Goal: Task Accomplishment & Management: Complete application form

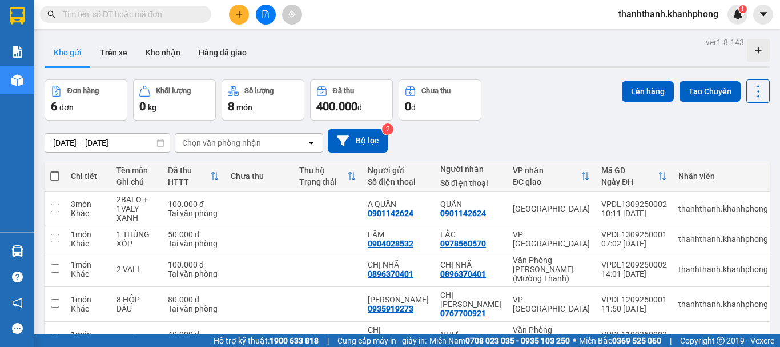
scroll to position [67, 0]
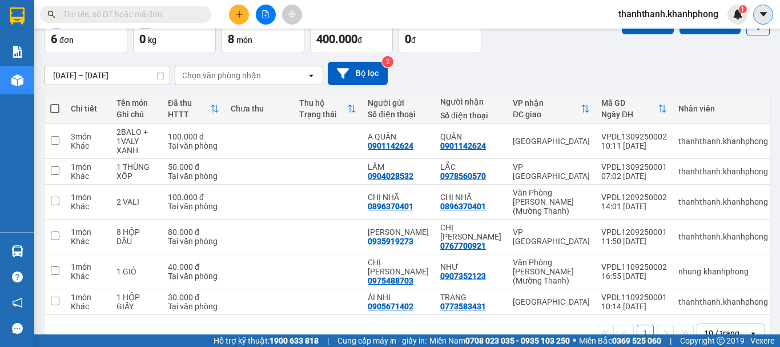
click at [767, 13] on icon "caret-down" at bounding box center [763, 14] width 10 height 10
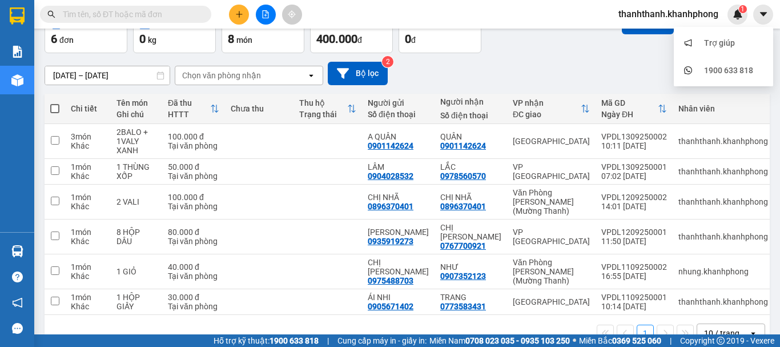
click at [694, 11] on span "thanhthanh.khanhphong" at bounding box center [668, 14] width 118 height 14
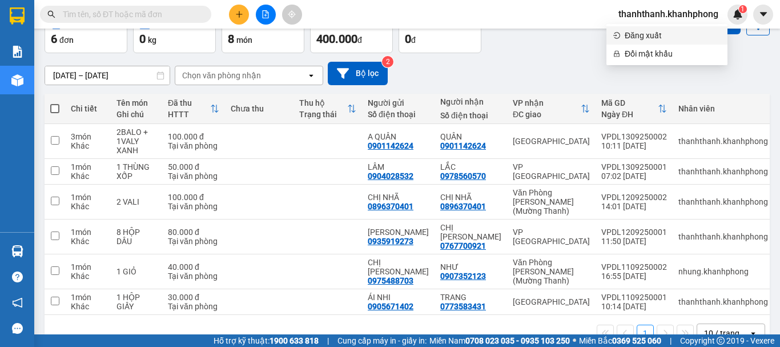
click at [659, 38] on span "Đăng xuất" at bounding box center [673, 35] width 96 height 13
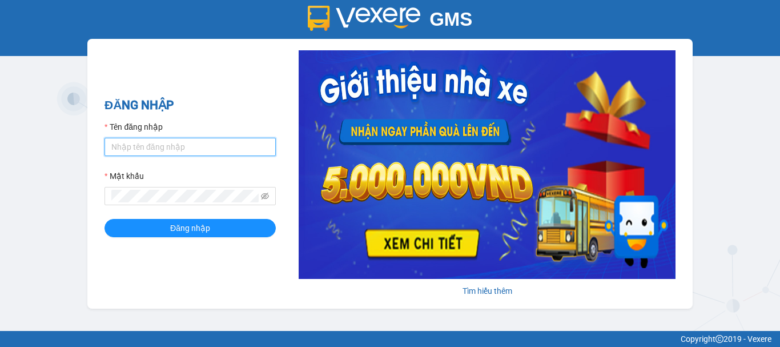
drag, startPoint x: 170, startPoint y: 150, endPoint x: 171, endPoint y: 156, distance: 5.7
click at [170, 150] on input "Tên đăng nhập" at bounding box center [189, 147] width 171 height 18
click at [104, 219] on button "Đăng nhập" at bounding box center [189, 228] width 171 height 18
type input "nhung.khanhphong"
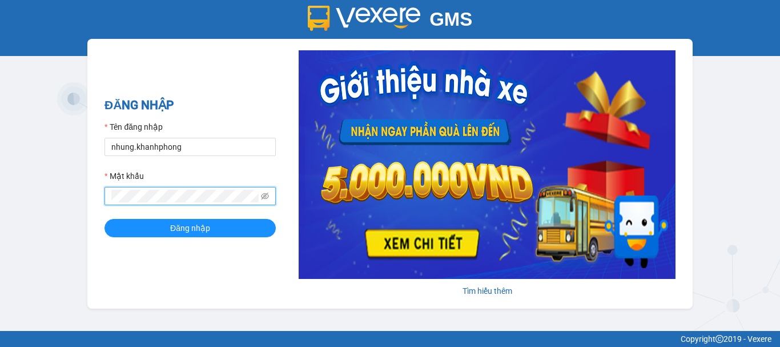
click at [104, 219] on button "Đăng nhập" at bounding box center [189, 228] width 171 height 18
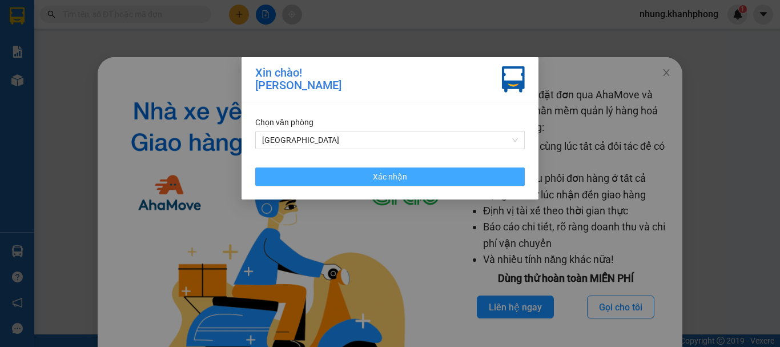
drag, startPoint x: 332, startPoint y: 176, endPoint x: 692, endPoint y: 51, distance: 381.4
click at [339, 175] on button "Xác nhận" at bounding box center [390, 176] width 270 height 18
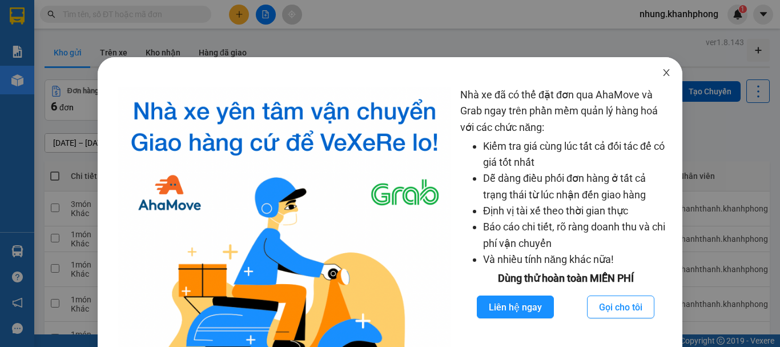
click at [662, 68] on span "Close" at bounding box center [666, 73] width 32 height 32
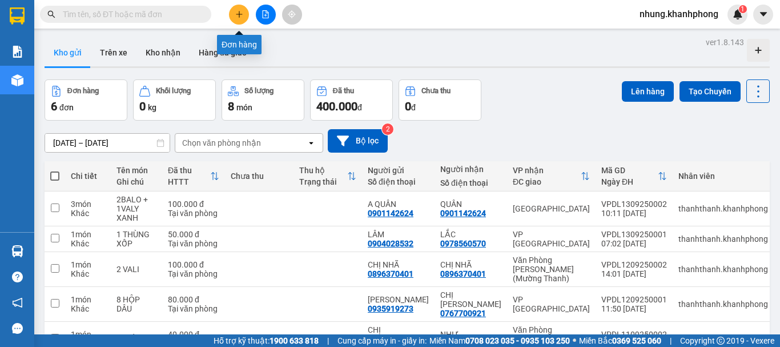
click at [241, 13] on icon "plus" at bounding box center [239, 14] width 8 height 8
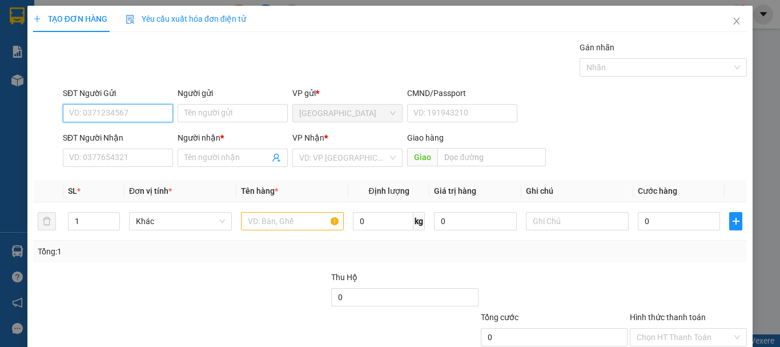
drag, startPoint x: 126, startPoint y: 106, endPoint x: 128, endPoint y: 100, distance: 6.7
click at [126, 106] on input "SĐT Người Gửi" at bounding box center [118, 113] width 110 height 18
type input "0908541669"
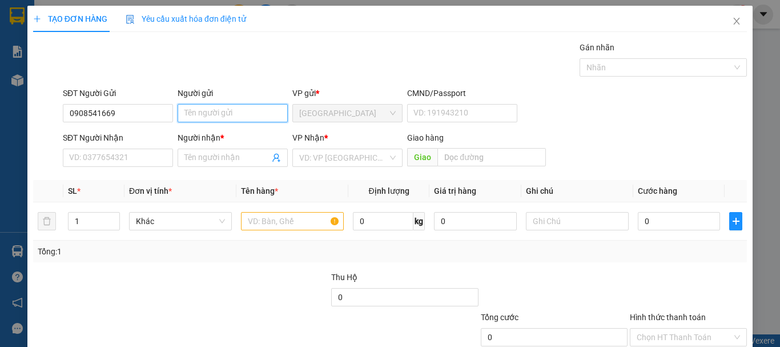
click at [202, 110] on input "Người gửi" at bounding box center [233, 113] width 110 height 18
type input "D"
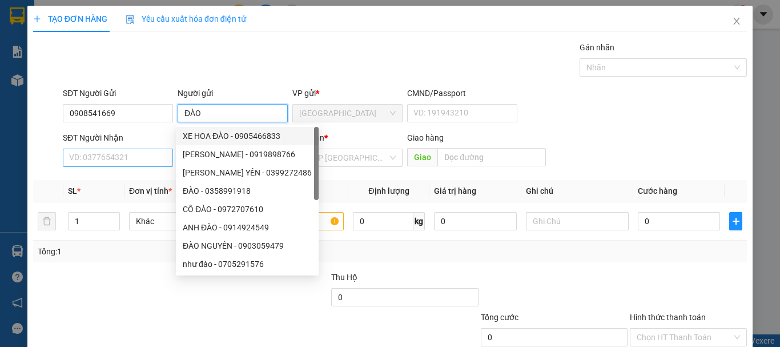
type input "ĐÀO"
click at [140, 159] on input "SĐT Người Nhận" at bounding box center [118, 157] width 110 height 18
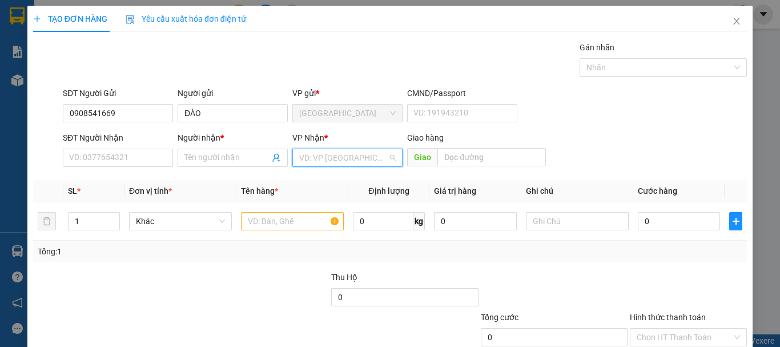
click at [364, 159] on input "search" at bounding box center [343, 157] width 89 height 17
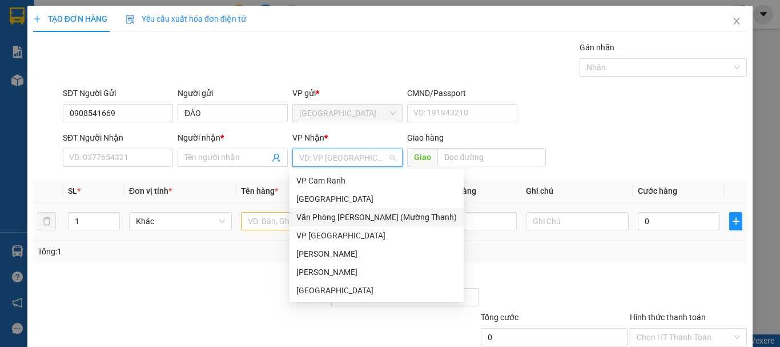
click at [330, 222] on div "Văn Phòng [PERSON_NAME] (Mường Thanh)" at bounding box center [376, 217] width 160 height 13
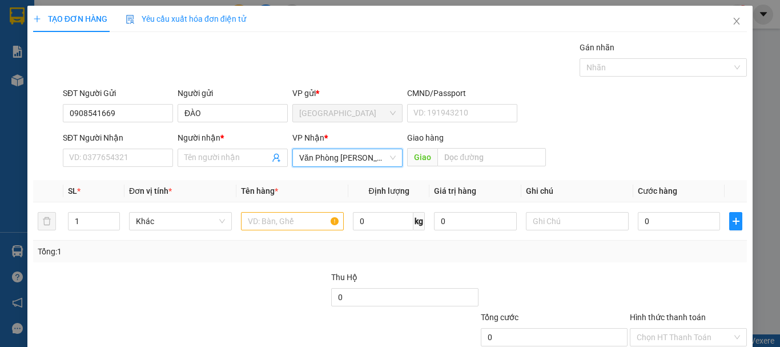
click at [329, 158] on span "Văn Phòng [PERSON_NAME] (Mường Thanh)" at bounding box center [347, 157] width 97 height 17
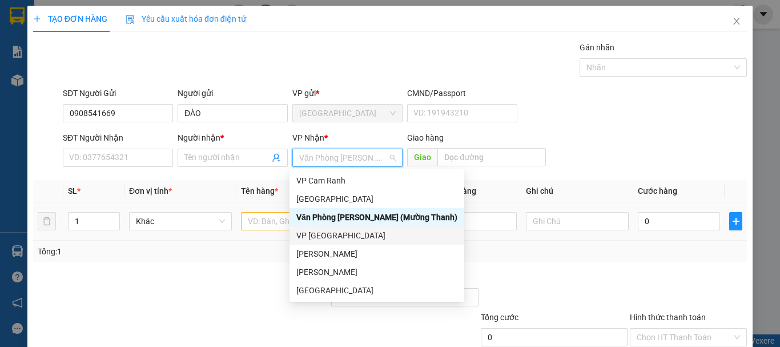
click at [337, 236] on div "VP [GEOGRAPHIC_DATA]" at bounding box center [376, 235] width 161 height 13
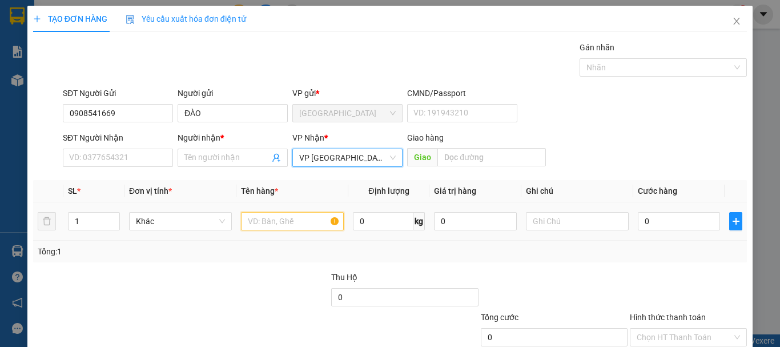
drag, startPoint x: 280, startPoint y: 216, endPoint x: 347, endPoint y: 181, distance: 75.6
click at [280, 215] on input "text" at bounding box center [292, 221] width 103 height 18
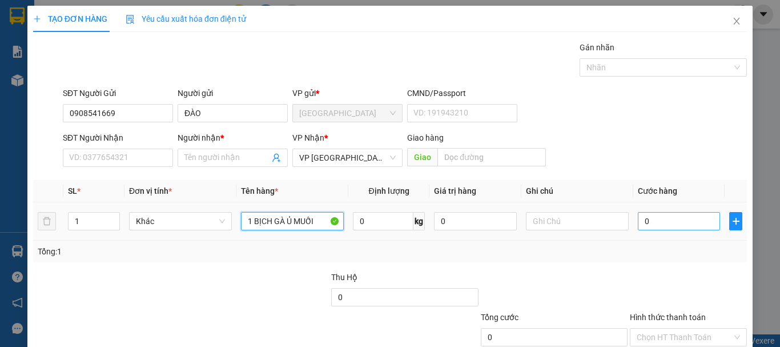
type input "1 BỊCH GÀ Ủ MUỐI"
click at [691, 224] on input "0" at bounding box center [679, 221] width 82 height 18
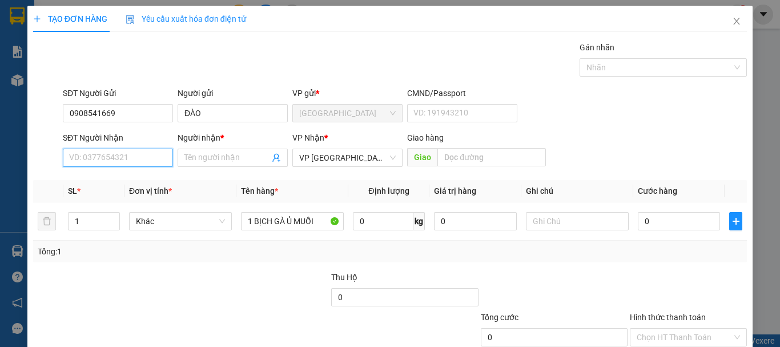
drag, startPoint x: 112, startPoint y: 154, endPoint x: 365, endPoint y: 78, distance: 263.6
click at [131, 142] on div "SĐT Người Nhận VD: 0377654321" at bounding box center [118, 151] width 110 height 40
type input "0773427544"
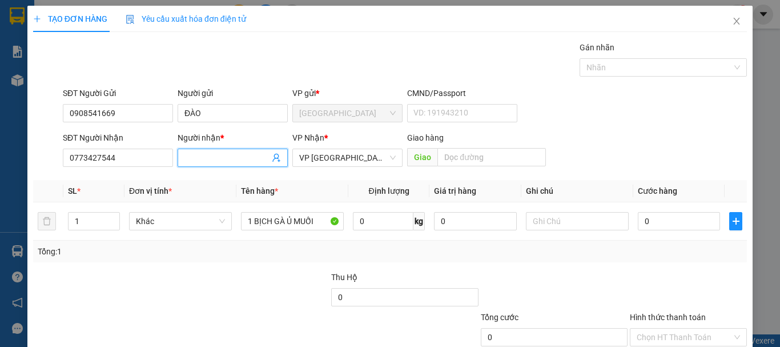
click at [260, 161] on input "Người nhận *" at bounding box center [226, 157] width 85 height 13
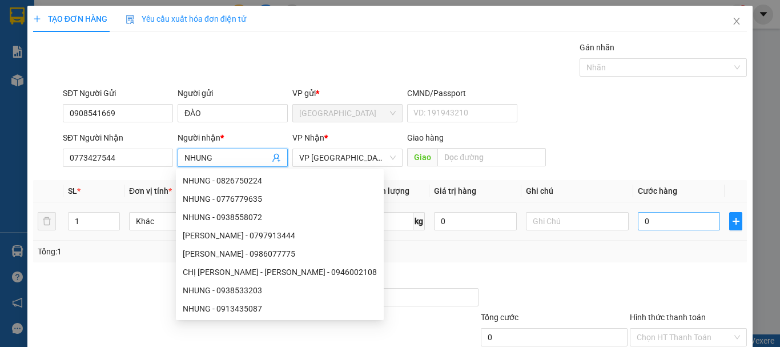
type input "NHUNG"
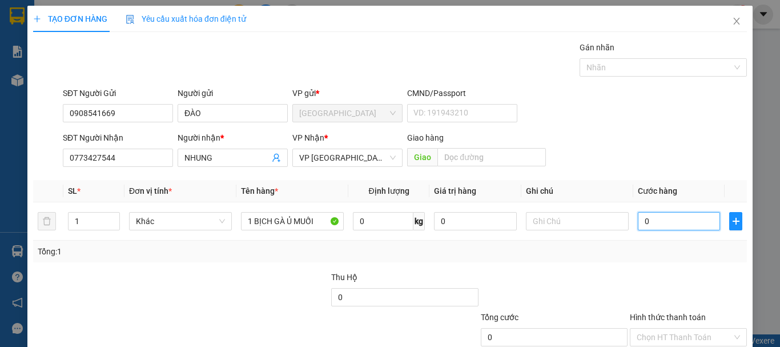
type input "4"
type input "40"
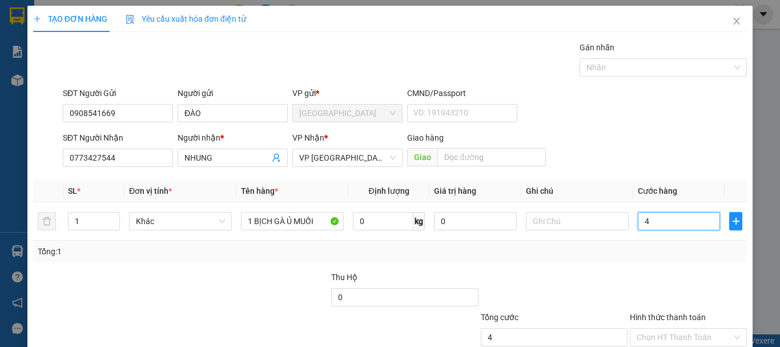
type input "40"
type input "400"
type input "4.000"
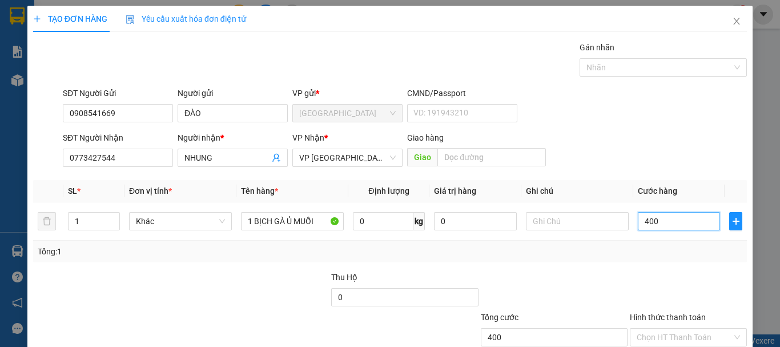
type input "4.000"
type input "40.000"
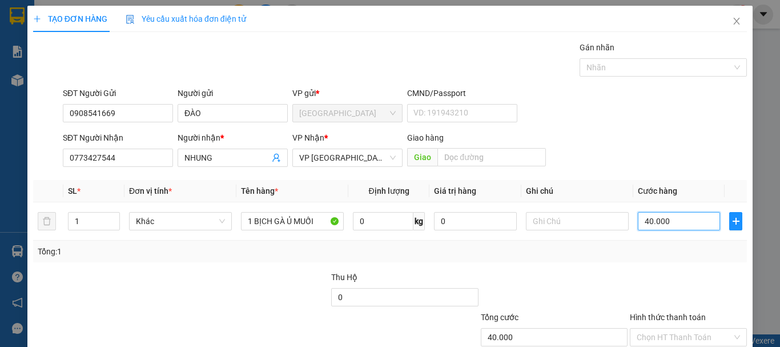
type input "40.000"
click at [516, 283] on div at bounding box center [554, 291] width 149 height 40
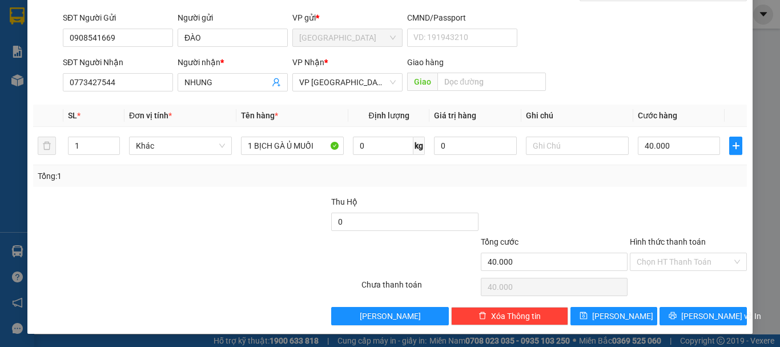
scroll to position [76, 0]
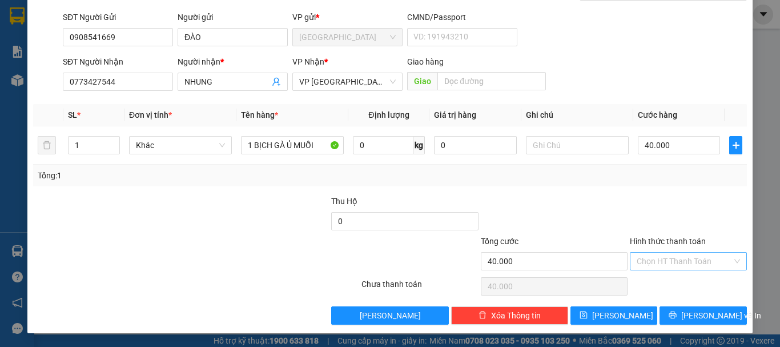
click at [665, 258] on input "Hình thức thanh toán" at bounding box center [684, 260] width 95 height 17
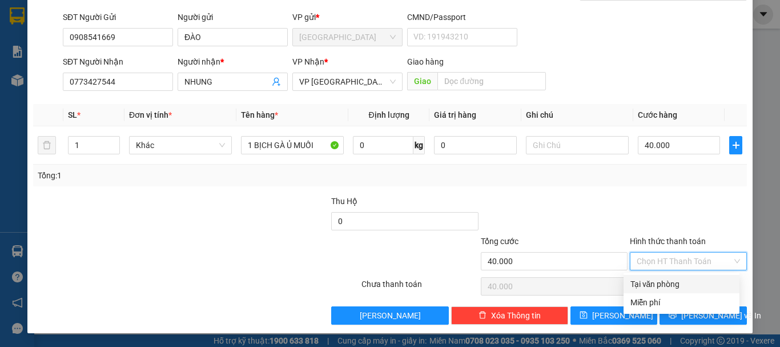
click at [649, 283] on div "Tại văn phòng" at bounding box center [681, 284] width 102 height 13
type input "0"
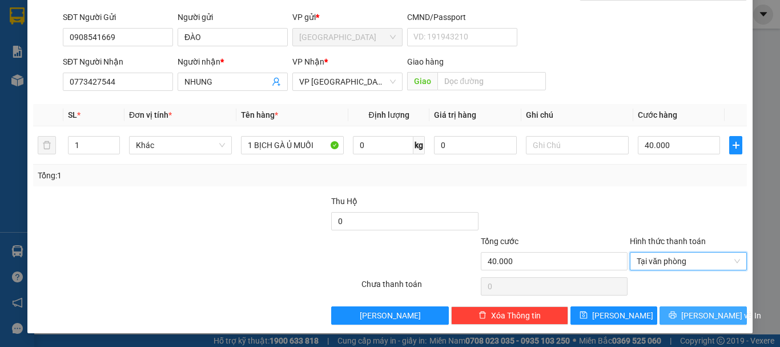
click at [707, 314] on span "[PERSON_NAME] và In" at bounding box center [721, 315] width 80 height 13
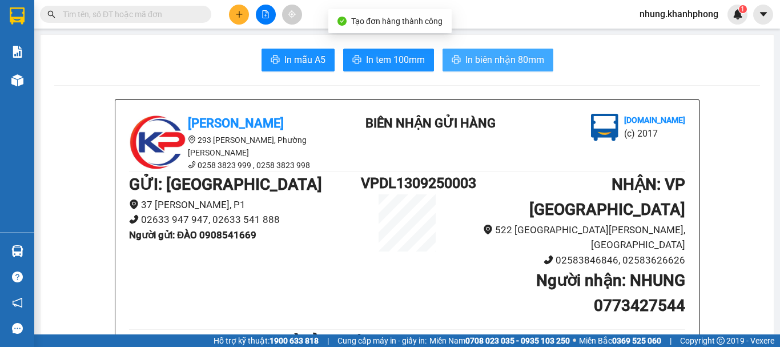
click at [520, 57] on span "In biên nhận 80mm" at bounding box center [504, 60] width 79 height 14
